Goal: Transaction & Acquisition: Purchase product/service

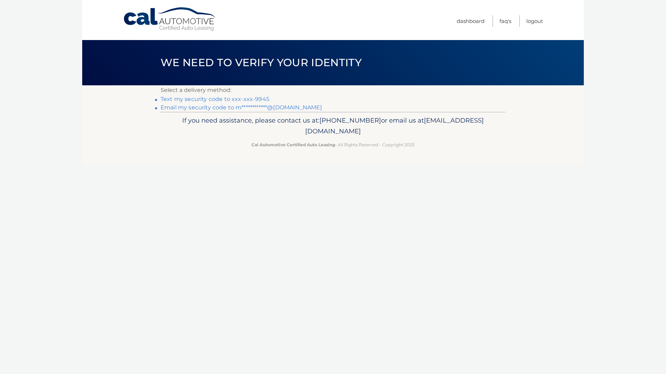
click at [200, 99] on link "Text my security code to xxx-xxx-9945" at bounding box center [215, 99] width 109 height 7
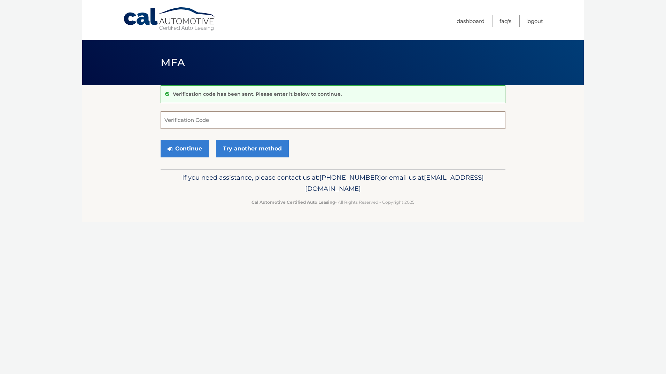
click at [201, 122] on input "Verification Code" at bounding box center [333, 119] width 345 height 17
type input "750987"
click at [202, 150] on button "Continue" at bounding box center [185, 148] width 48 height 17
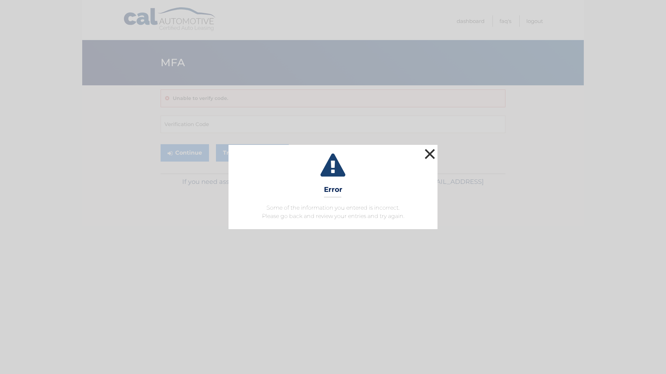
click at [425, 151] on button "×" at bounding box center [430, 154] width 14 height 14
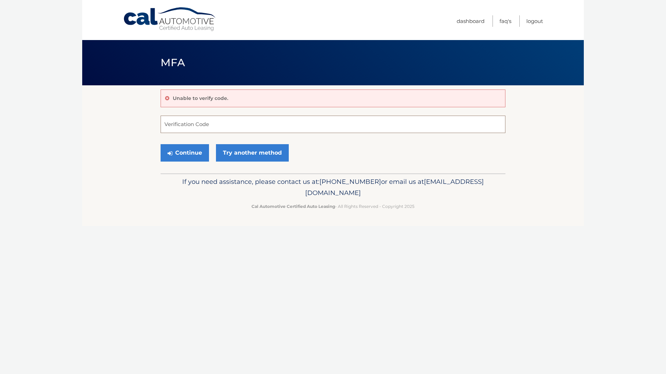
click at [187, 121] on input "Verification Code" at bounding box center [333, 124] width 345 height 17
type input "750897"
click at [190, 151] on button "Continue" at bounding box center [185, 152] width 48 height 17
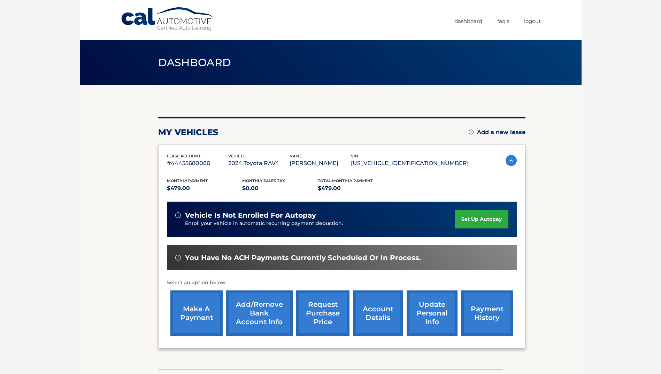
click at [203, 319] on link "make a payment" at bounding box center [196, 313] width 52 height 46
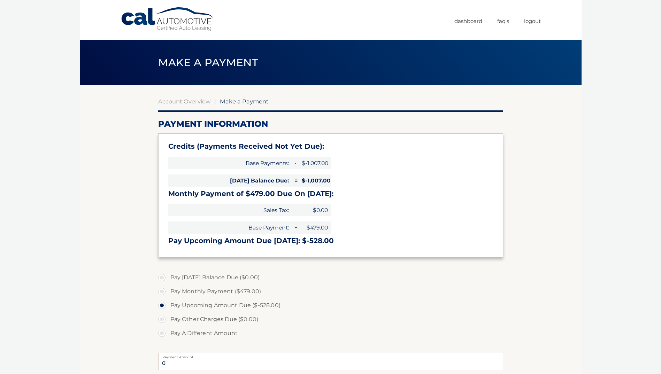
select select "NTA0OGFiYWItZDk5My00NDkwLWFhN2UtMTZlZTdhM2VhYzJl"
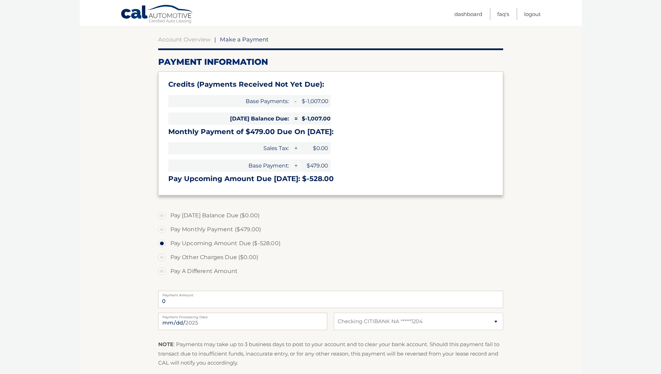
scroll to position [92, 0]
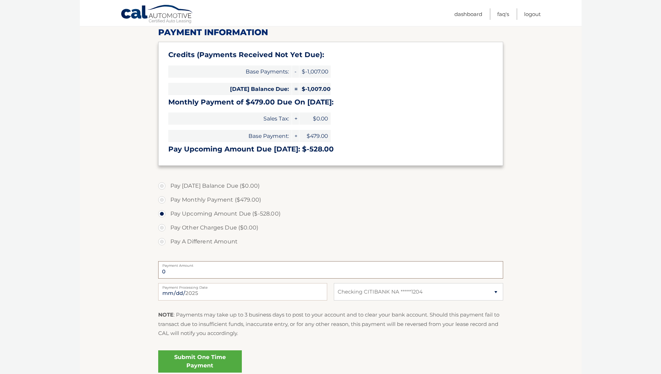
click at [175, 272] on input "0" at bounding box center [330, 269] width 345 height 17
click at [161, 241] on label "Pay A Different Amount" at bounding box center [330, 242] width 345 height 14
click at [161, 241] on input "Pay A Different Amount" at bounding box center [164, 240] width 7 height 11
radio input "true"
click at [196, 272] on input "Payment Amount" at bounding box center [330, 269] width 345 height 17
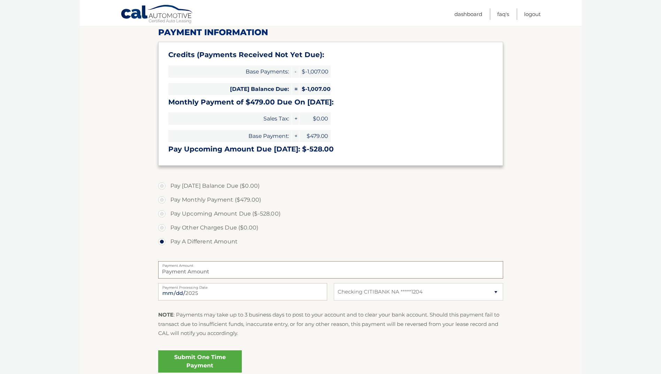
type input "1"
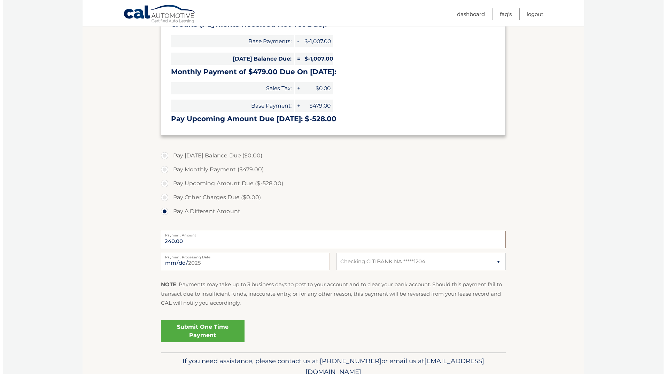
scroll to position [123, 0]
type input "240.00"
click at [208, 328] on link "Submit One Time Payment" at bounding box center [200, 330] width 84 height 22
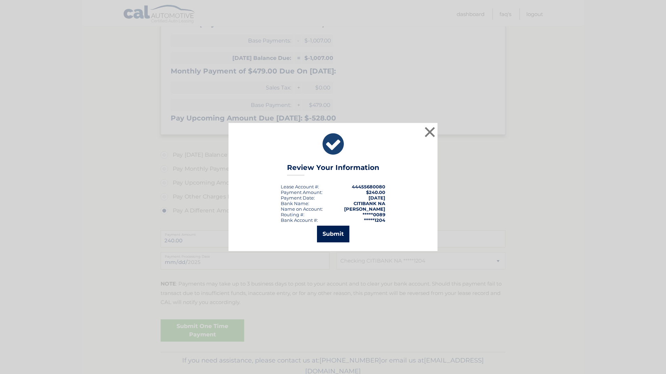
click at [334, 235] on button "Submit" at bounding box center [333, 234] width 32 height 17
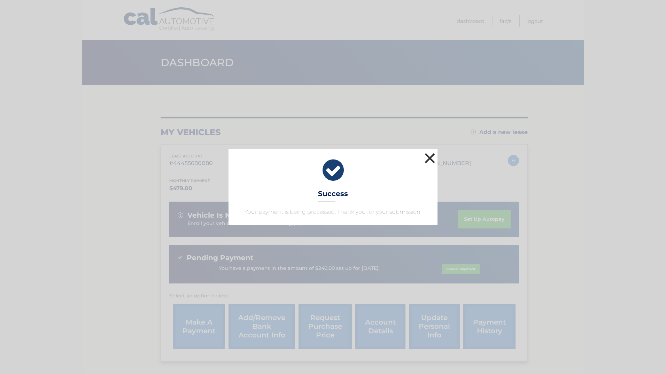
click at [427, 158] on button "×" at bounding box center [430, 158] width 14 height 14
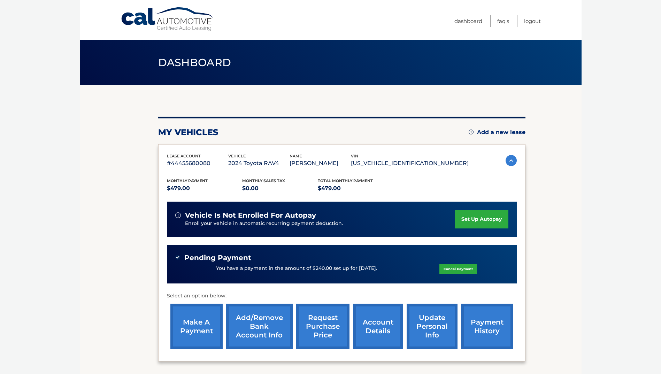
click at [615, 161] on body "Cal Automotive Menu Dashboard FAQ's Logout" at bounding box center [330, 187] width 661 height 374
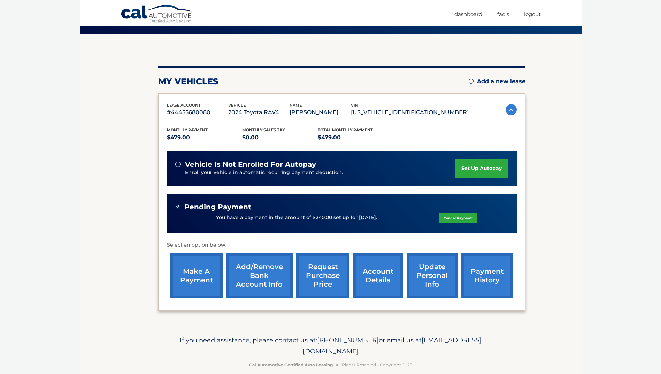
scroll to position [61, 0]
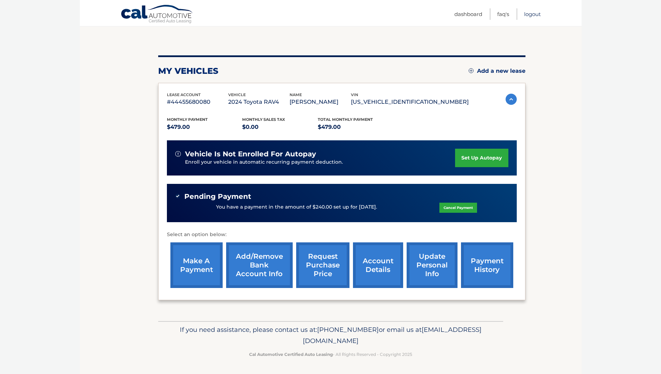
click at [538, 15] on link "Logout" at bounding box center [532, 13] width 17 height 11
